Goal: Transaction & Acquisition: Purchase product/service

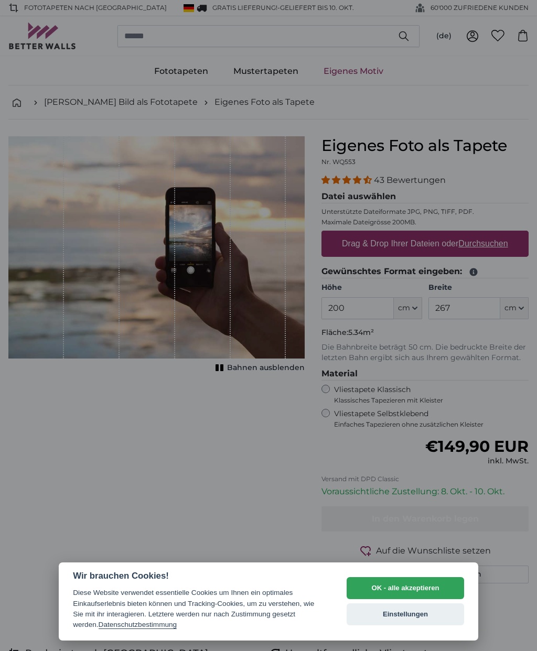
click at [440, 615] on button "Einstellungen" at bounding box center [405, 614] width 117 height 22
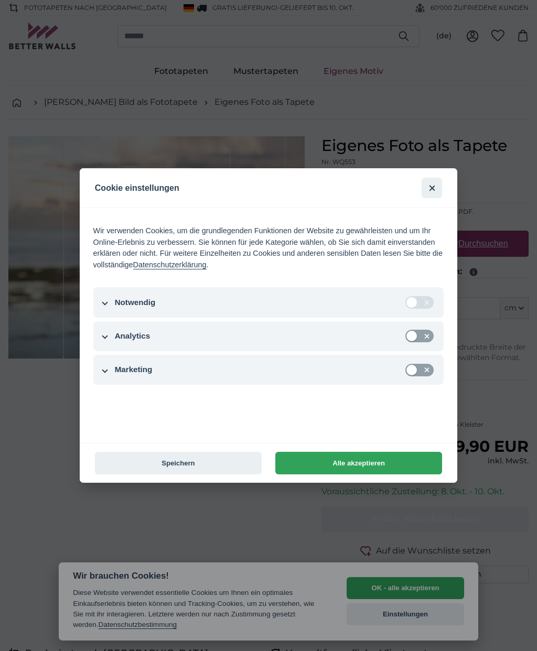
click at [234, 462] on button "Speichern" at bounding box center [178, 463] width 167 height 23
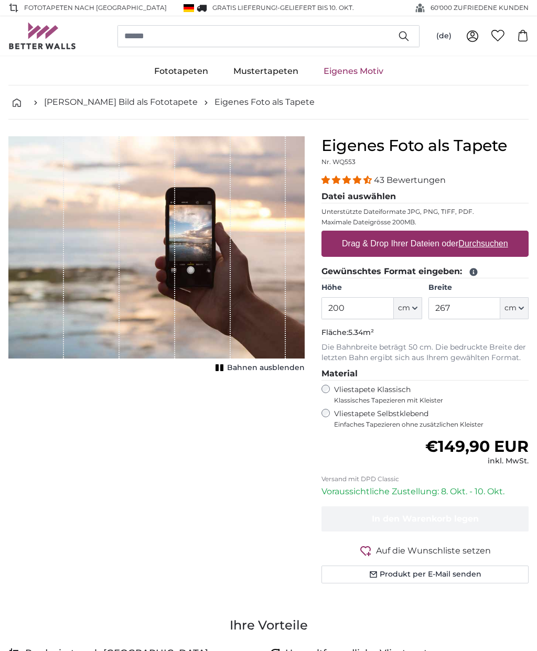
click at [535, 319] on div "Eigenes Foto als Tapete Nr. WQ553 43 Bewertungen Datei auswählen Unterstützte D…" at bounding box center [425, 372] width 224 height 472
click at [521, 312] on button "cm" at bounding box center [514, 308] width 28 height 22
click at [480, 339] on link "Centimeter (cm)" at bounding box center [491, 336] width 92 height 19
click at [472, 308] on input "267" at bounding box center [464, 308] width 72 height 22
type input "2"
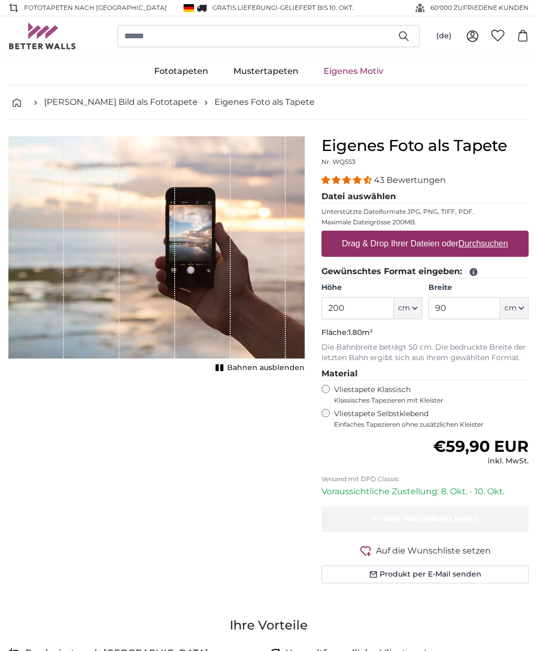
scroll to position [18, 0]
click at [476, 311] on input "90" at bounding box center [464, 308] width 72 height 22
type input "9"
type input "100"
